Goal: Transaction & Acquisition: Purchase product/service

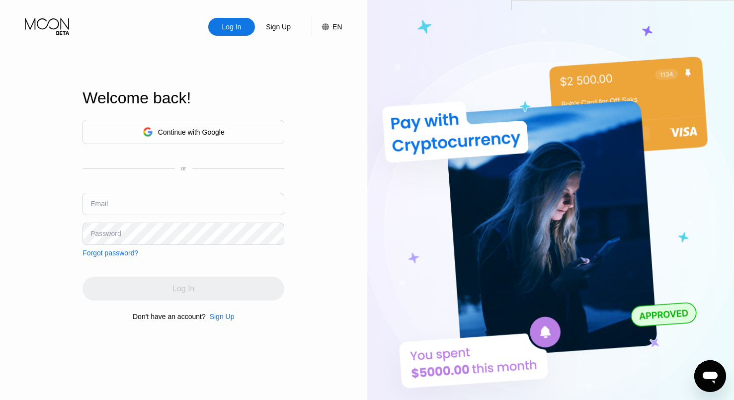
click at [231, 124] on div "Continue with Google" at bounding box center [183, 132] width 202 height 24
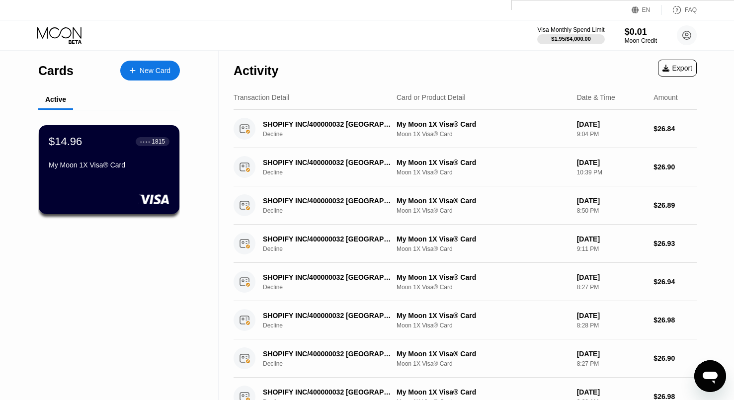
click at [69, 36] on icon at bounding box center [59, 32] width 44 height 11
click at [152, 68] on div "New Card" at bounding box center [155, 71] width 31 height 8
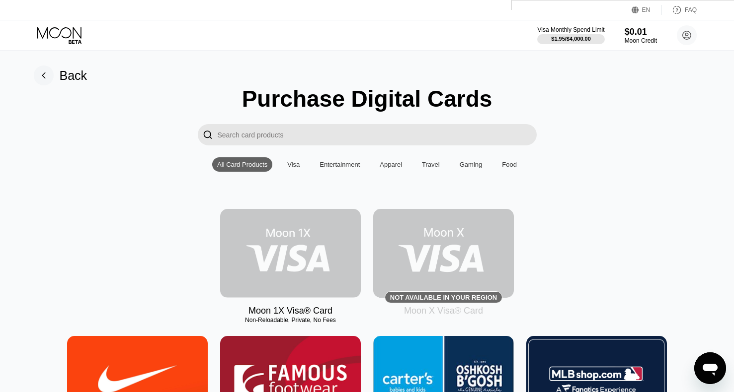
click at [329, 237] on img at bounding box center [290, 253] width 141 height 89
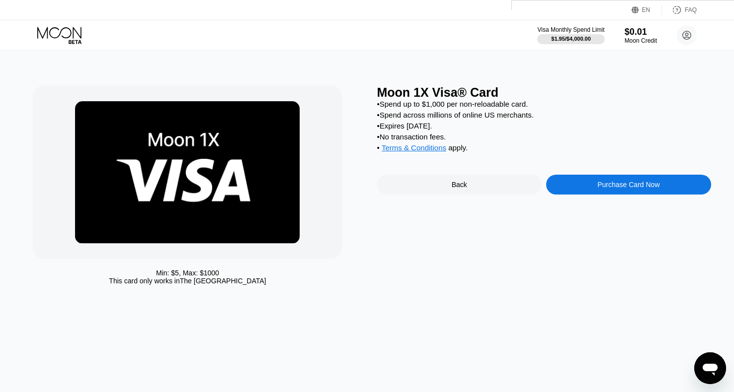
click at [625, 185] on div "Purchase Card Now" at bounding box center [628, 185] width 62 height 8
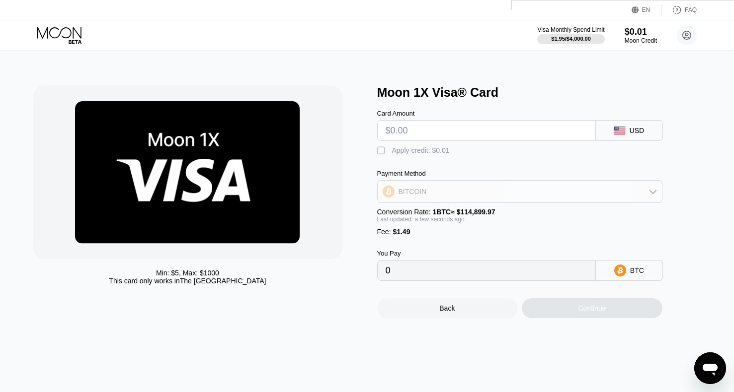
click at [525, 194] on div "BITCOIN" at bounding box center [520, 192] width 284 height 20
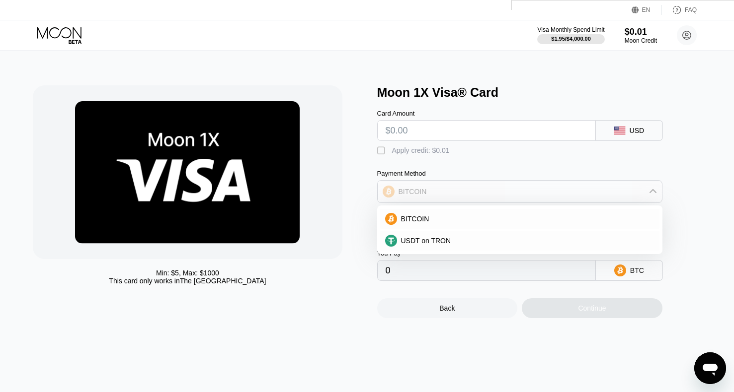
click at [525, 193] on div "BITCOIN" at bounding box center [520, 192] width 284 height 20
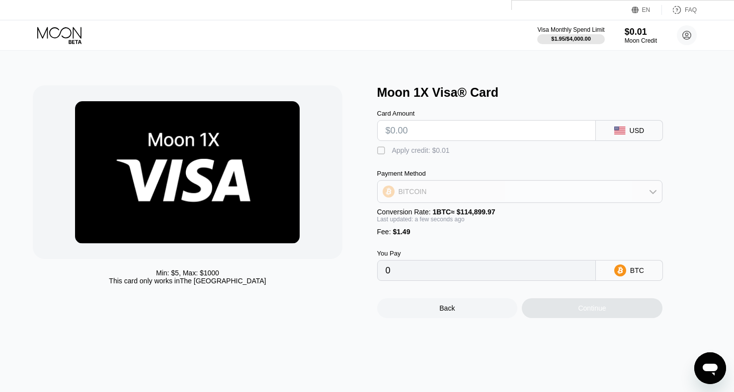
click at [525, 193] on div "BITCOIN" at bounding box center [520, 192] width 284 height 20
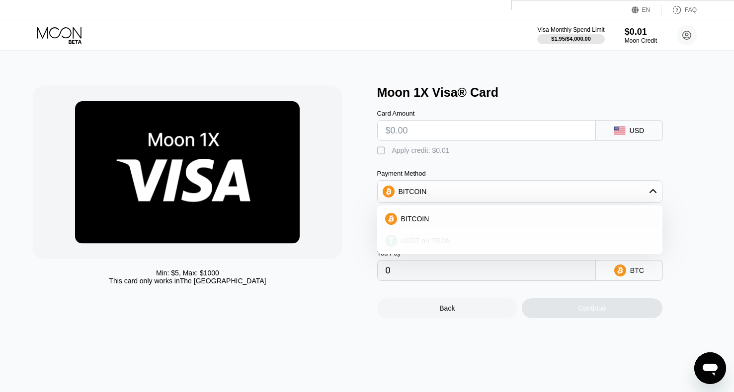
click at [510, 233] on div "USDT on TRON" at bounding box center [519, 241] width 279 height 20
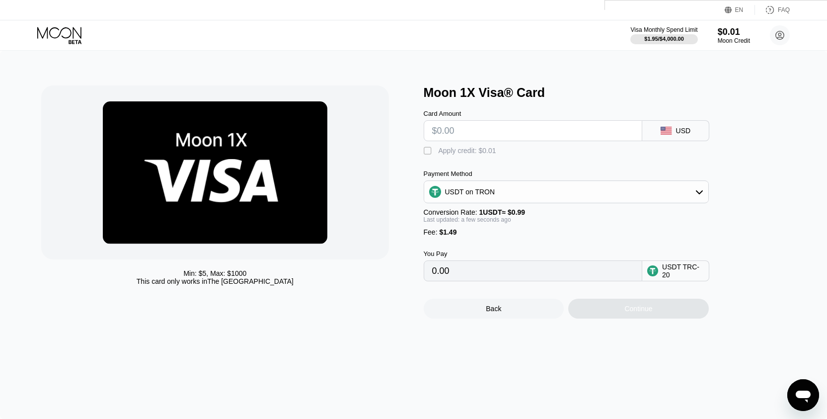
click at [682, 269] on div "USDT TRC-20" at bounding box center [683, 271] width 42 height 16
click at [673, 188] on div "USDT on TRON" at bounding box center [566, 192] width 284 height 20
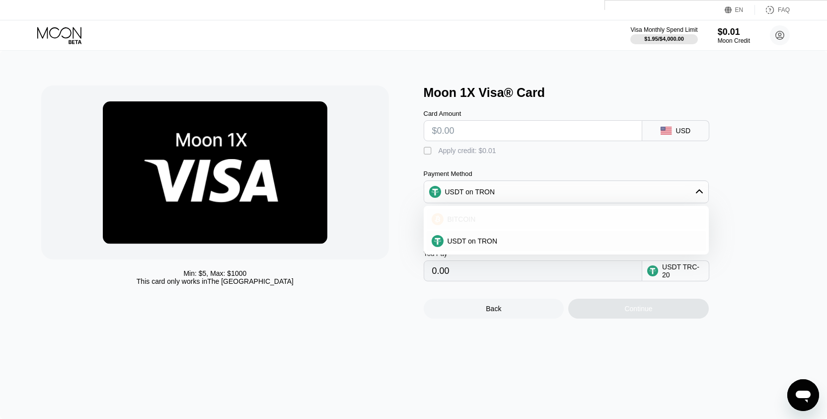
click at [564, 220] on div "BITCOIN" at bounding box center [572, 219] width 257 height 8
type input "0"
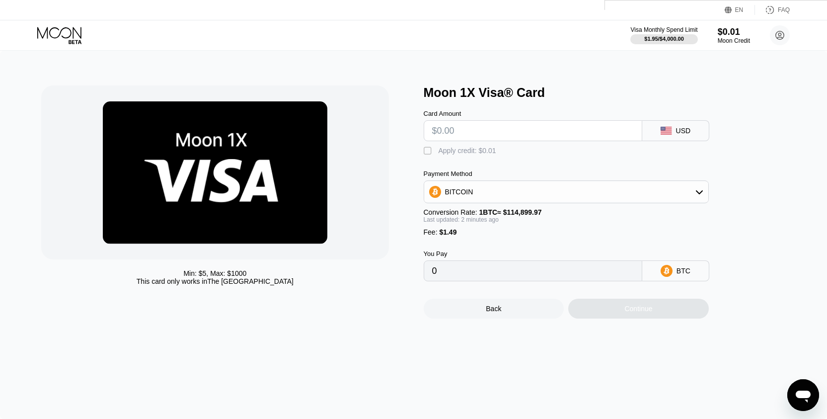
click at [686, 133] on div "USD" at bounding box center [683, 131] width 15 height 8
click at [580, 139] on input "text" at bounding box center [533, 131] width 202 height 20
type input "$21"
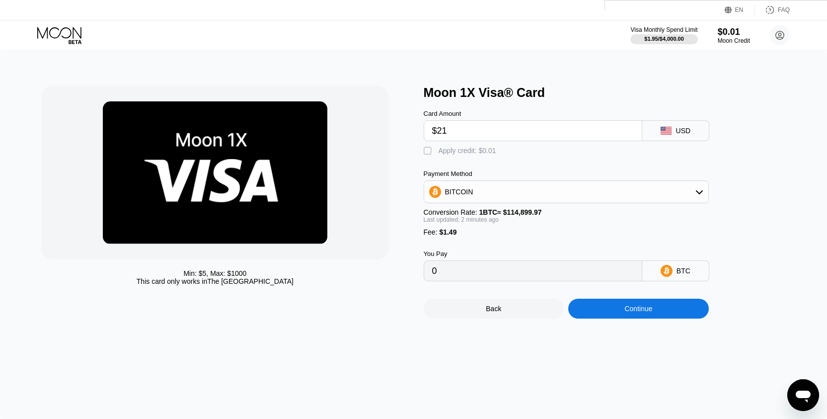
type input "0.00019574"
type input "$21"
click at [563, 106] on div "Card Amount $21 USD" at bounding box center [583, 120] width 318 height 41
click at [641, 317] on div "Continue" at bounding box center [638, 309] width 141 height 20
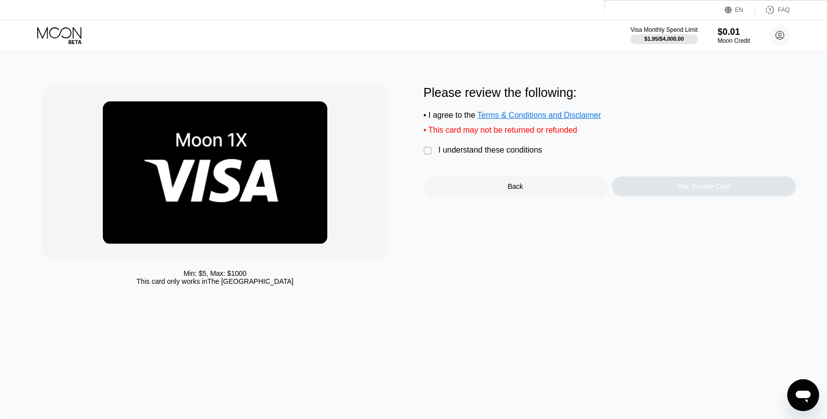
click at [476, 148] on div "I understand these conditions" at bounding box center [491, 150] width 104 height 9
click at [704, 188] on div "Yes, Create Card" at bounding box center [703, 186] width 53 height 8
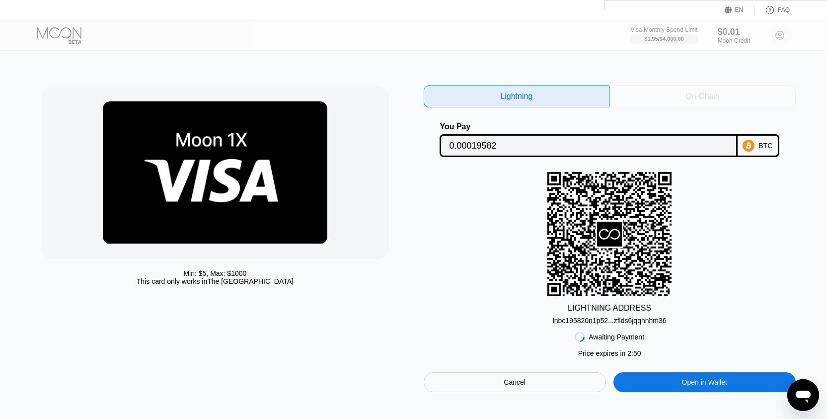
click at [707, 91] on div "On-Chain" at bounding box center [702, 96] width 34 height 10
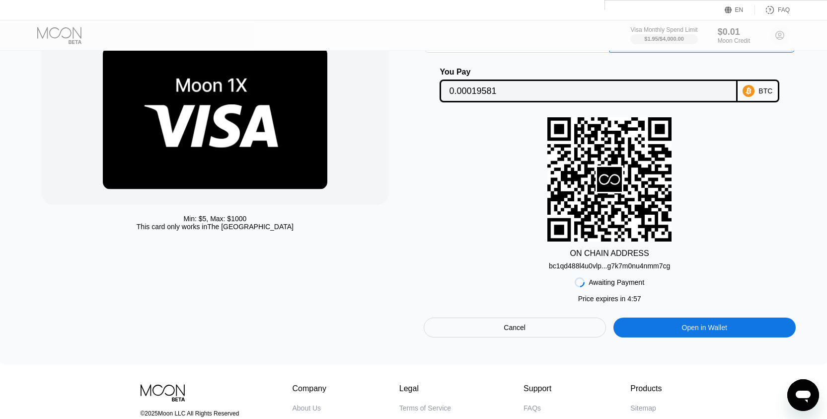
scroll to position [54, 0]
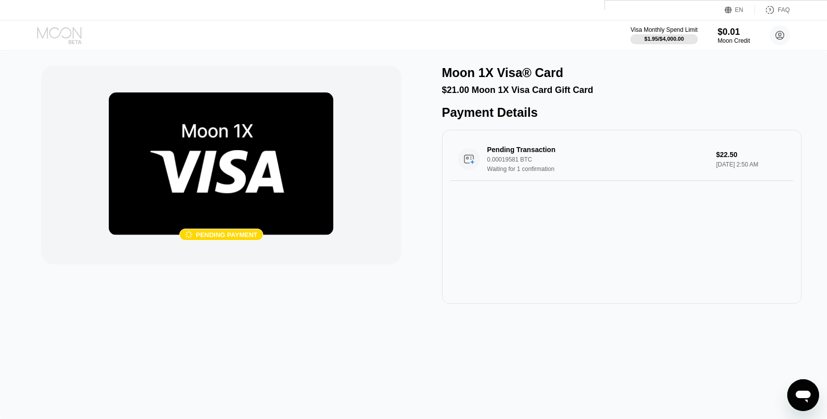
click at [62, 29] on icon at bounding box center [59, 32] width 44 height 11
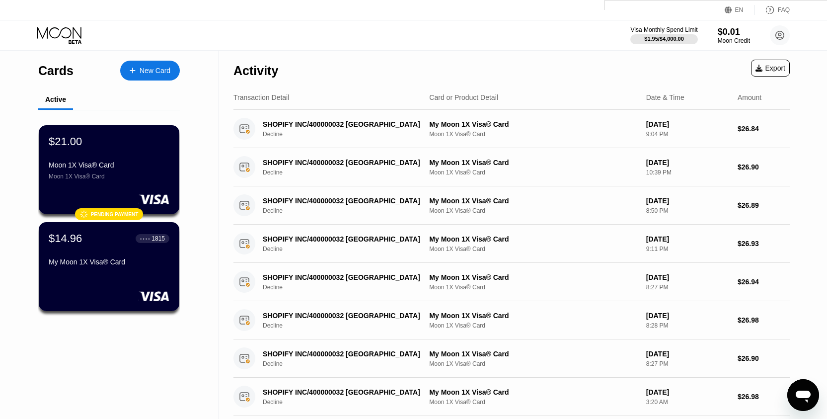
click at [67, 27] on icon at bounding box center [60, 35] width 46 height 17
click at [57, 74] on div "Cards" at bounding box center [55, 71] width 35 height 14
click at [141, 185] on div "$21.00 Moon 1X Visa® Card Moon 1X Visa® Card  Pending payment" at bounding box center [109, 170] width 142 height 90
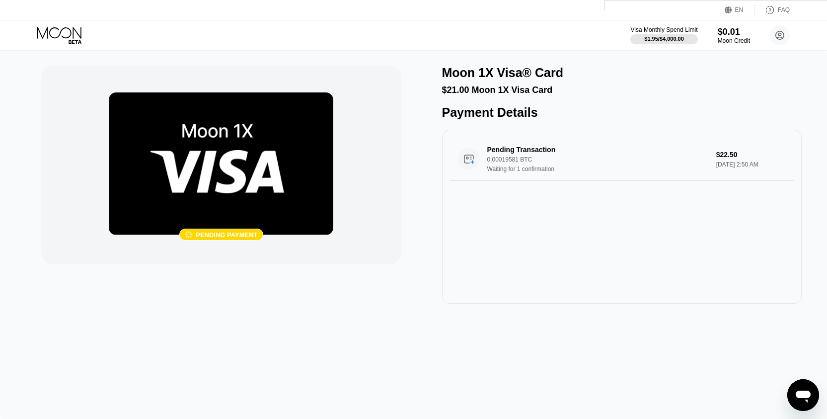
click at [264, 168] on img at bounding box center [221, 163] width 225 height 143
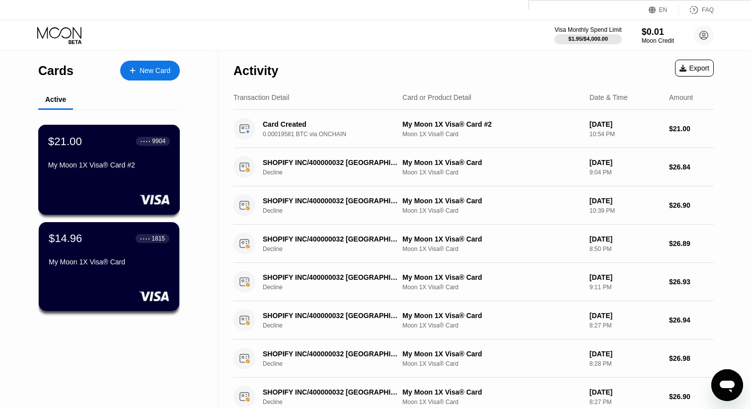
click at [133, 174] on div "$21.00 ● ● ● ● 9904 My Moon 1X Visa® Card #2" at bounding box center [109, 170] width 142 height 90
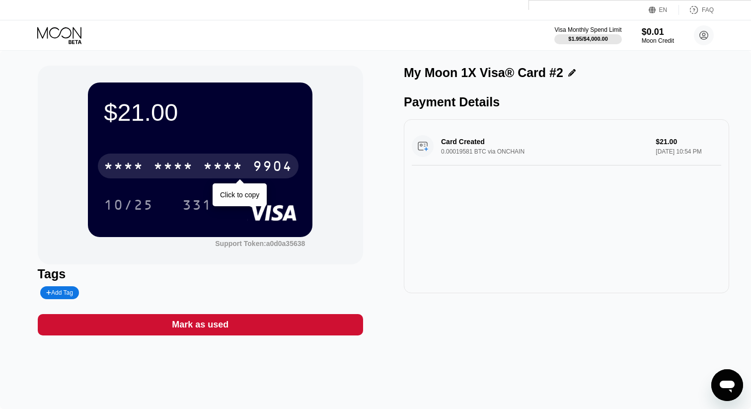
click at [151, 174] on div "* * * * * * * * * * * * 9904" at bounding box center [198, 165] width 201 height 25
click at [217, 174] on div "2479" at bounding box center [223, 167] width 40 height 16
click at [261, 172] on div "9904" at bounding box center [273, 167] width 40 height 16
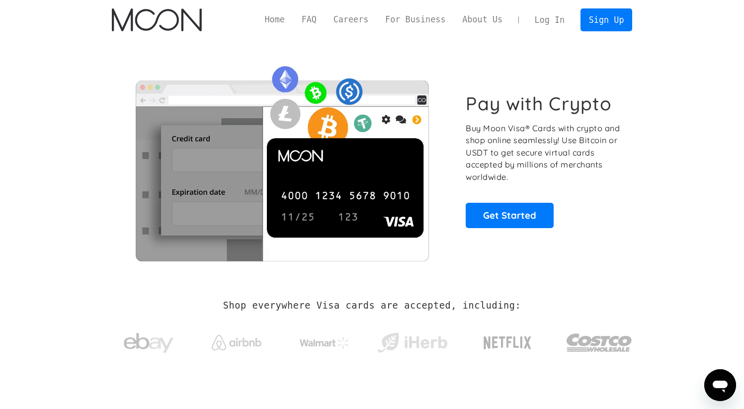
click at [556, 17] on link "Log In" at bounding box center [549, 20] width 47 height 22
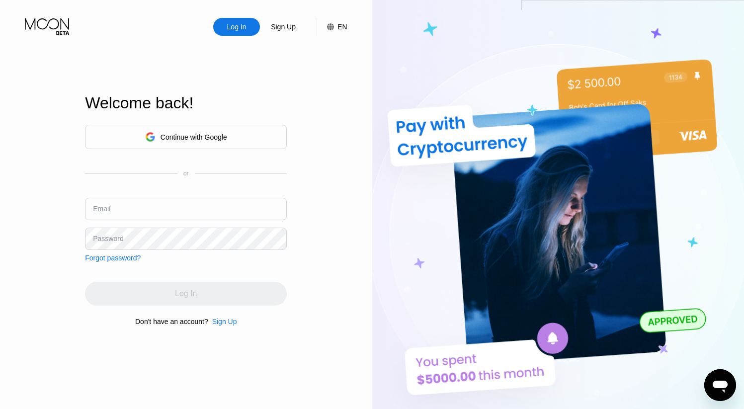
click at [198, 131] on div "Continue with Google" at bounding box center [186, 136] width 82 height 15
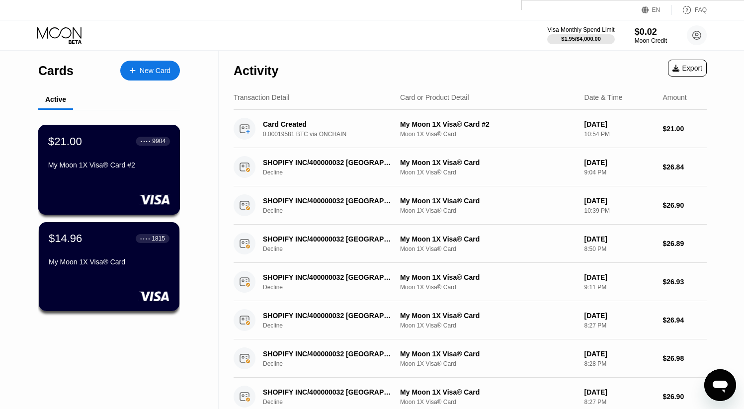
click at [144, 181] on div "$21.00 ● ● ● ● 9904 My Moon 1X Visa® Card #2" at bounding box center [109, 170] width 142 height 90
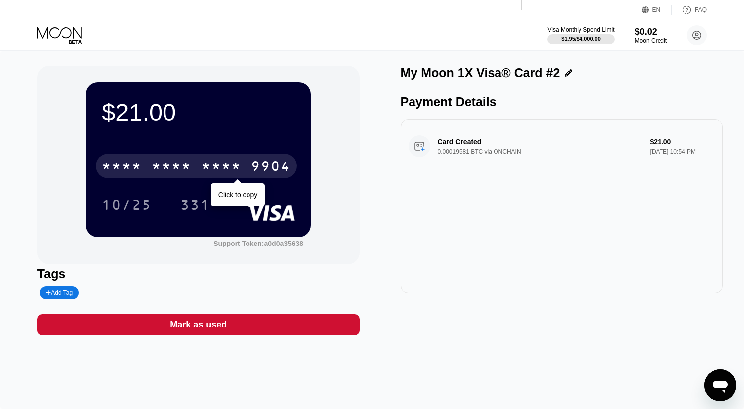
click at [262, 168] on div "9904" at bounding box center [271, 167] width 40 height 16
click at [244, 171] on div "4513 6500 2479 9904" at bounding box center [196, 165] width 201 height 25
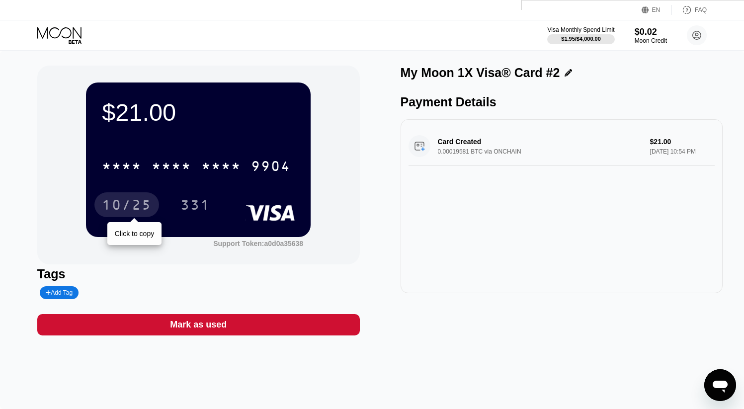
click at [111, 209] on div "10/25" at bounding box center [127, 206] width 50 height 16
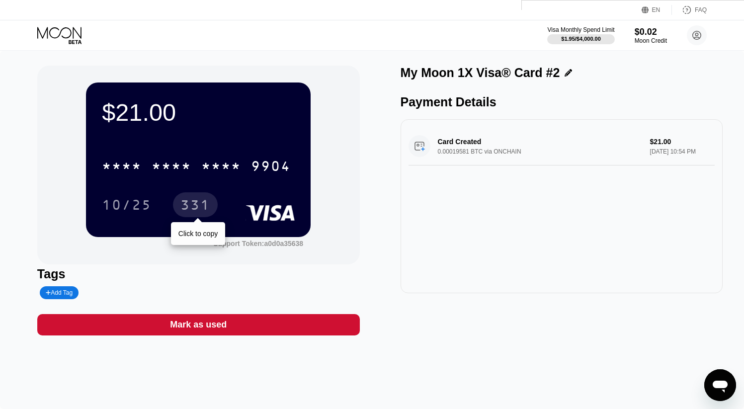
click at [199, 207] on div "331" at bounding box center [195, 206] width 30 height 16
click at [195, 210] on div "331" at bounding box center [195, 206] width 30 height 16
click at [133, 217] on div "10/25" at bounding box center [126, 204] width 65 height 25
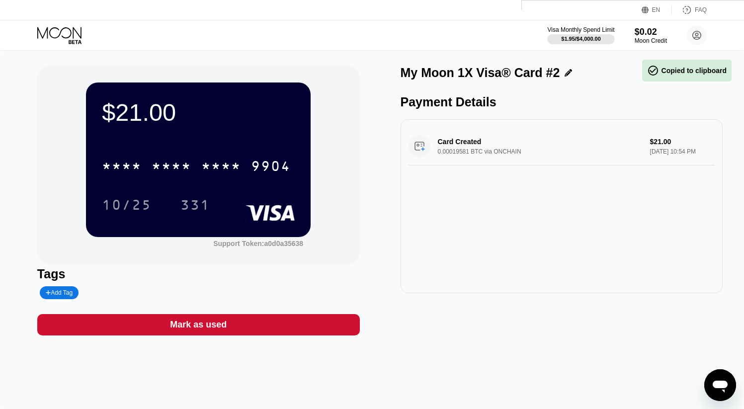
click at [557, 124] on div "Card Created 0.00019581 BTC via ONCHAIN $21.00 Aug 18, 2025 10:54 PM" at bounding box center [561, 206] width 322 height 174
click at [52, 37] on icon at bounding box center [59, 32] width 44 height 11
